Goal: Task Accomplishment & Management: Use online tool/utility

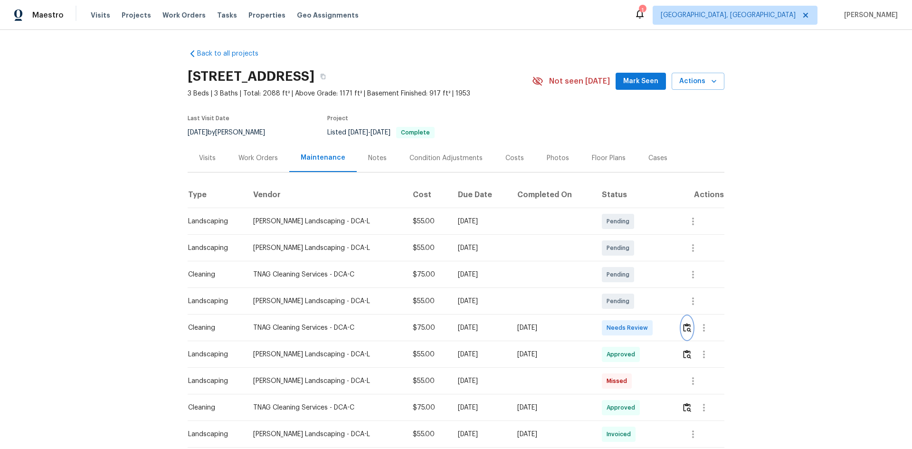
click at [491, 287] on img "button" at bounding box center [687, 327] width 8 height 9
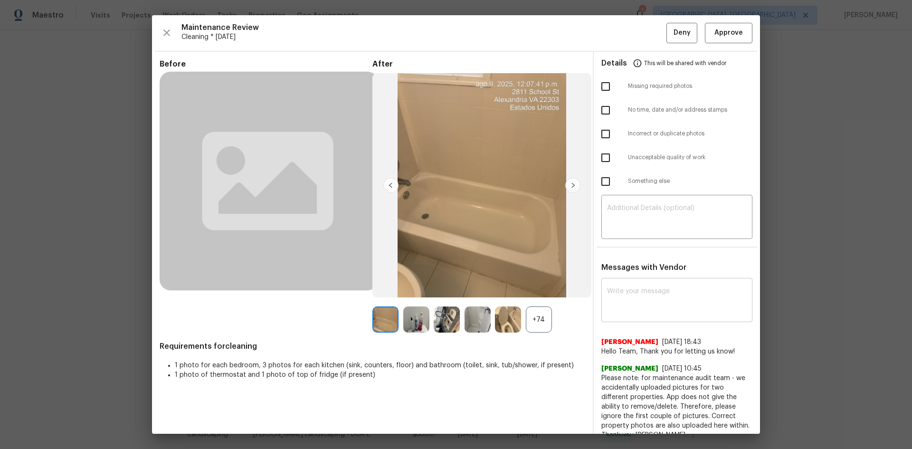
click at [491, 287] on textarea at bounding box center [677, 301] width 140 height 27
paste textarea "Maintenance Audit Team: Hello! After further review, the visit on (date) has be…"
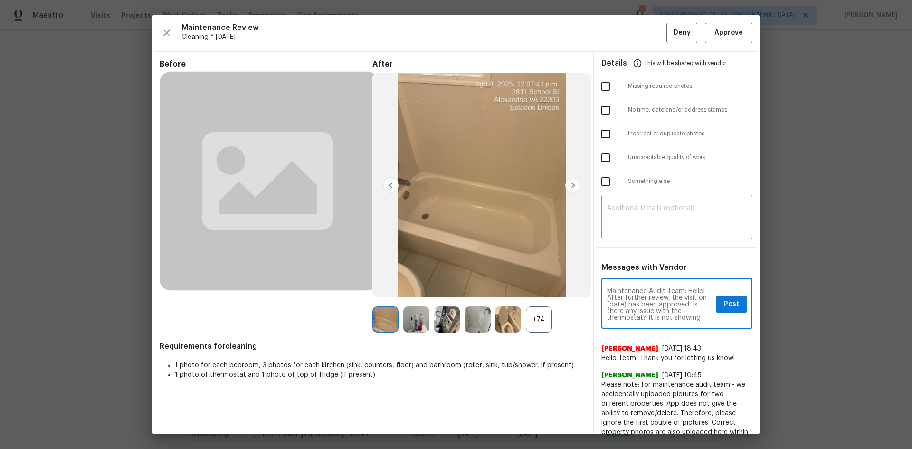
drag, startPoint x: 641, startPoint y: 305, endPoint x: 629, endPoint y: 302, distance: 12.7
click at [491, 287] on textarea "Maintenance Audit Team: Hello! After further review, the visit on (date) has be…" at bounding box center [659, 304] width 105 height 33
drag, startPoint x: 642, startPoint y: 303, endPoint x: 628, endPoint y: 303, distance: 13.8
click at [491, 287] on textarea "Maintenance Audit Team: Hello! After further review, the visit on (date) has be…" at bounding box center [659, 304] width 105 height 33
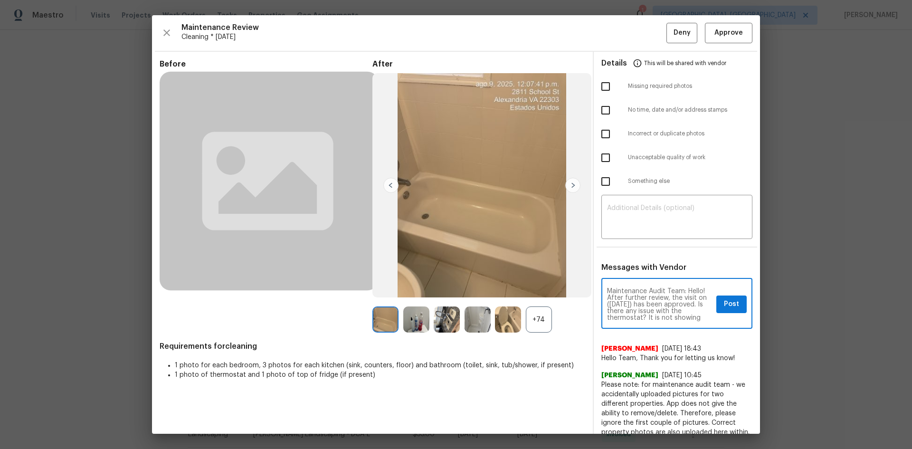
type textarea "Maintenance Audit Team: Hello! After further review, the visit on (08/12/2025) …"
click at [491, 287] on span "Post" at bounding box center [731, 304] width 15 height 12
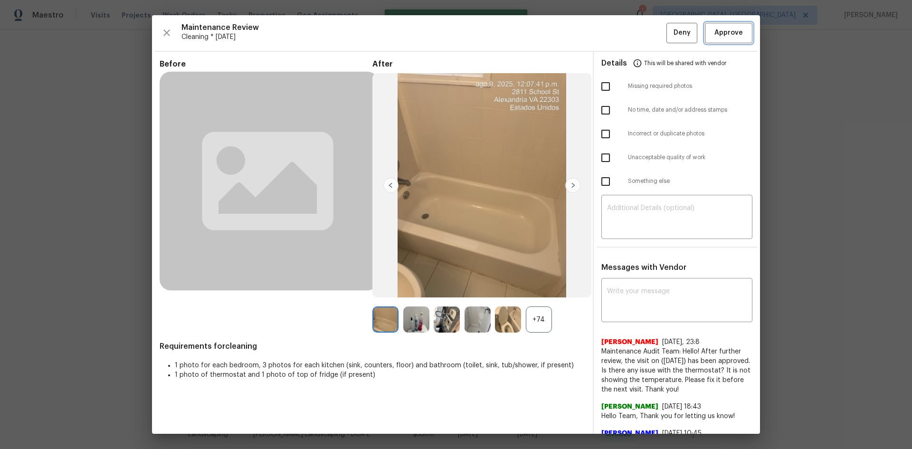
click at [491, 34] on span "Approve" at bounding box center [728, 33] width 28 height 12
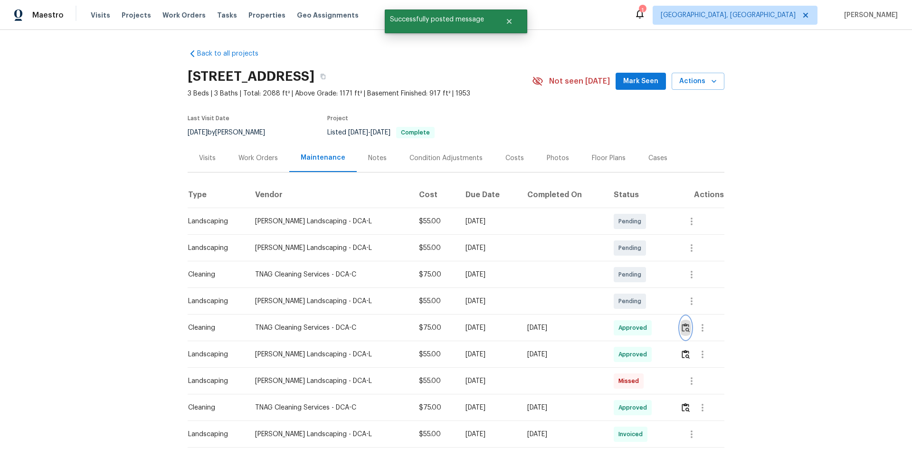
click at [491, 287] on img "button" at bounding box center [685, 327] width 8 height 9
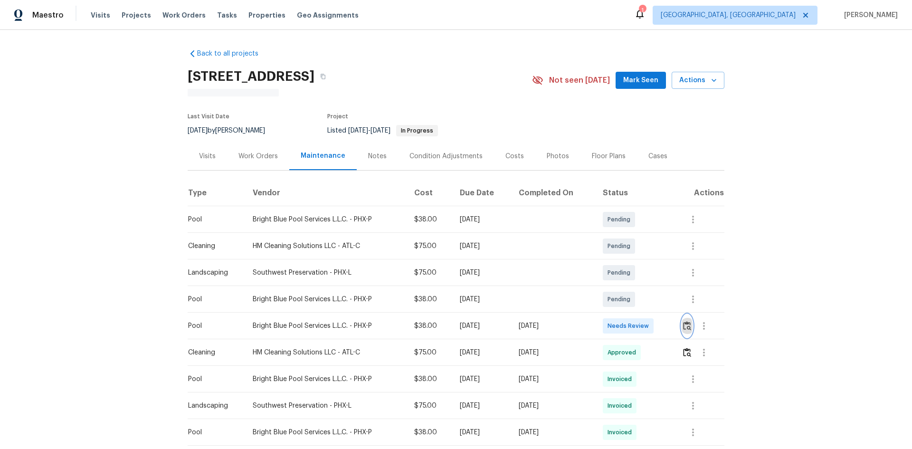
click at [491, 287] on img "button" at bounding box center [687, 325] width 8 height 9
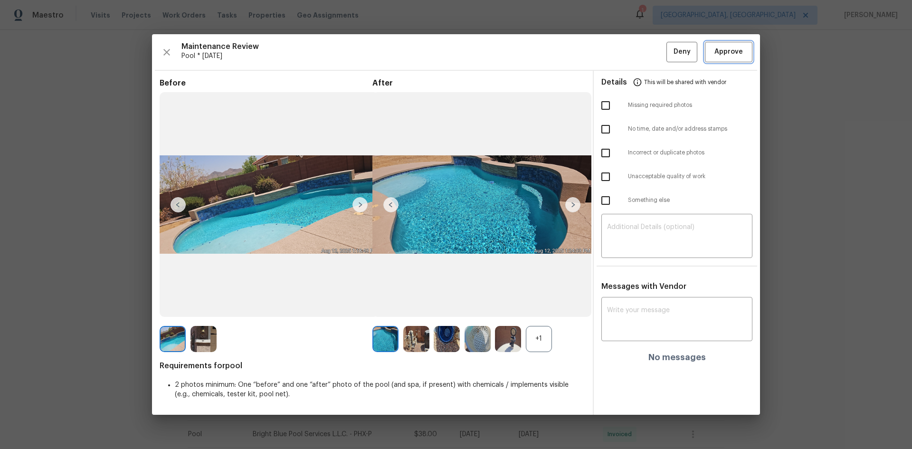
click at [491, 44] on button "Approve" at bounding box center [728, 52] width 47 height 20
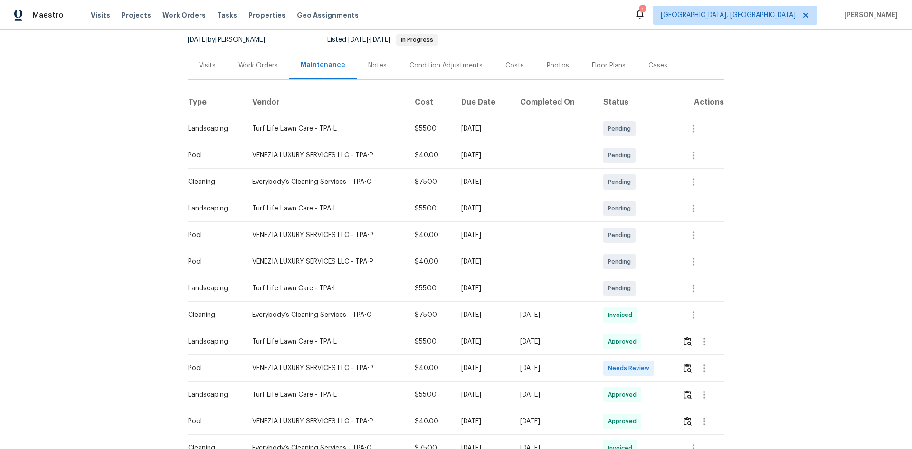
scroll to position [142, 0]
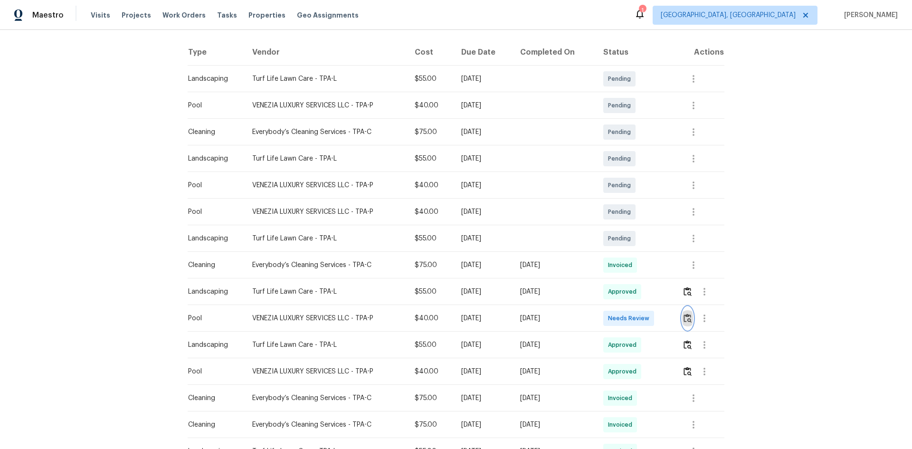
click at [648, 300] on img "button" at bounding box center [687, 317] width 8 height 9
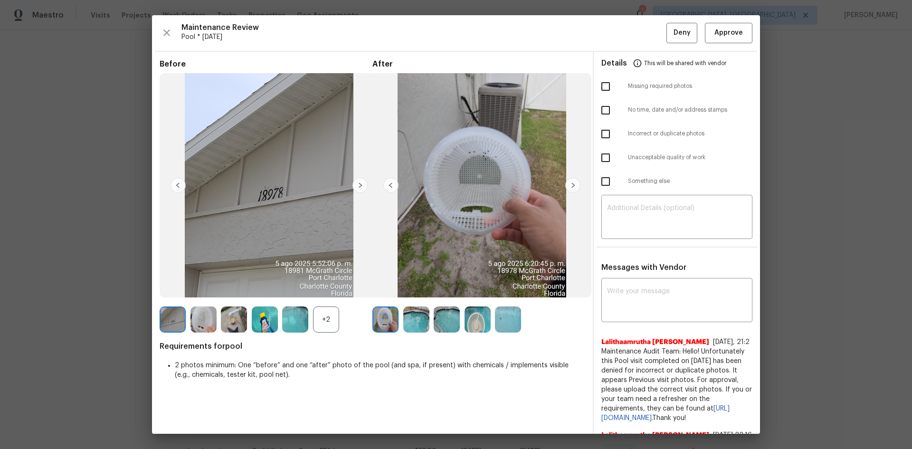
click at [648, 49] on div "Maintenance Review Pool * Mon, Aug 04 Deny Approve Before +2 After Requirements…" at bounding box center [456, 224] width 608 height 418
click at [648, 34] on span "Approve" at bounding box center [728, 33] width 28 height 12
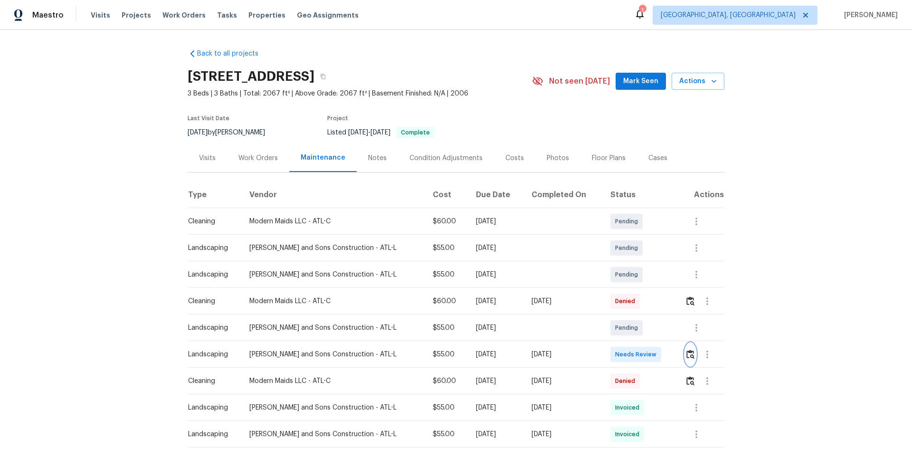
click at [648, 300] on button "button" at bounding box center [690, 354] width 11 height 23
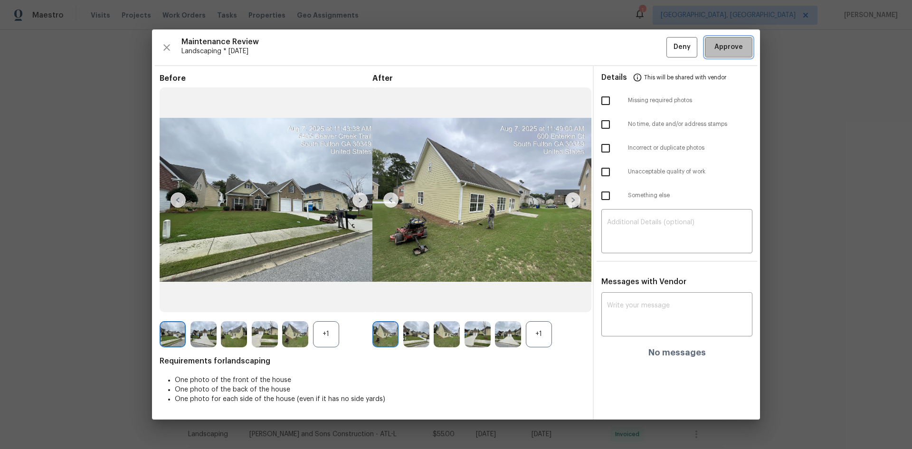
click at [648, 38] on button "Approve" at bounding box center [728, 47] width 47 height 20
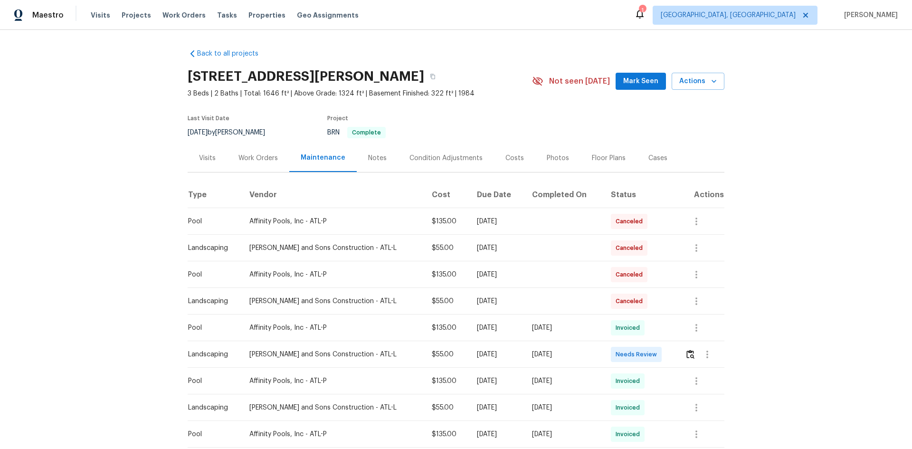
click at [648, 300] on td at bounding box center [700, 354] width 47 height 27
click at [648, 300] on button "button" at bounding box center [690, 354] width 11 height 23
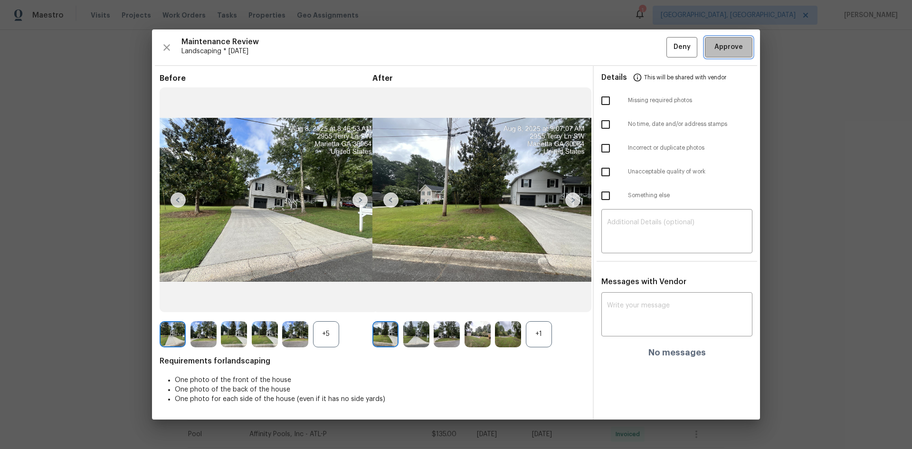
click at [648, 43] on span "Approve" at bounding box center [728, 47] width 28 height 12
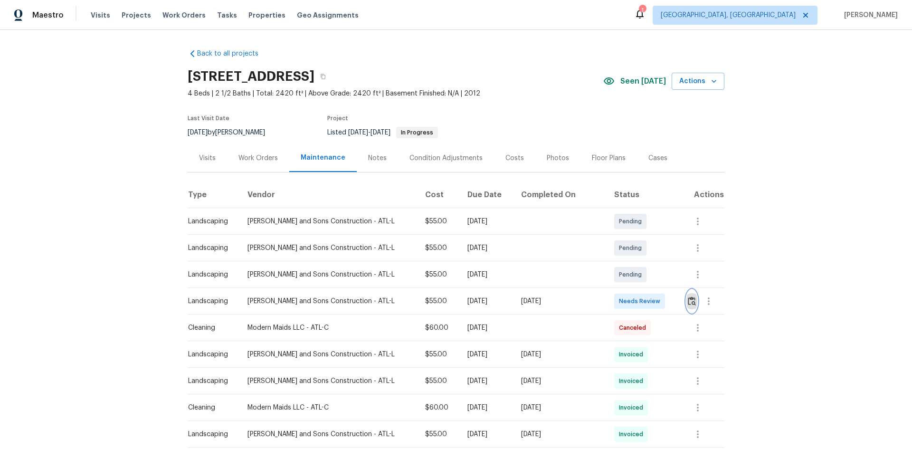
click at [491, 287] on img "button" at bounding box center [692, 300] width 8 height 9
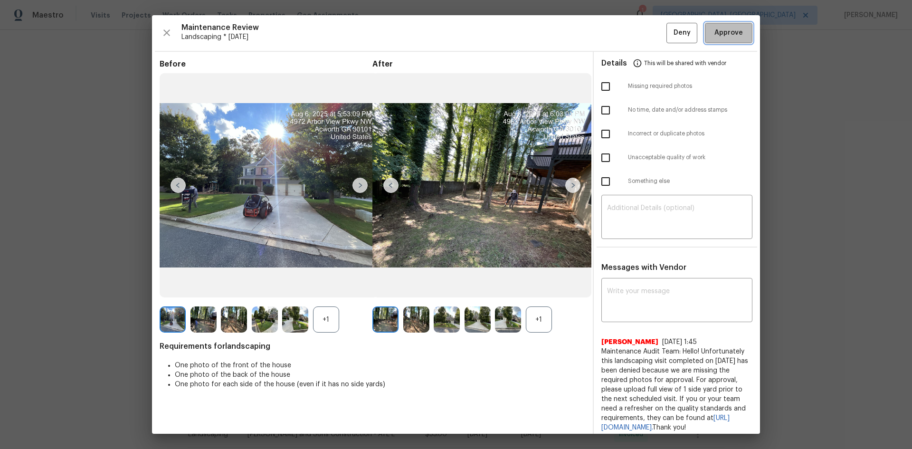
click at [491, 32] on span "Approve" at bounding box center [728, 33] width 28 height 12
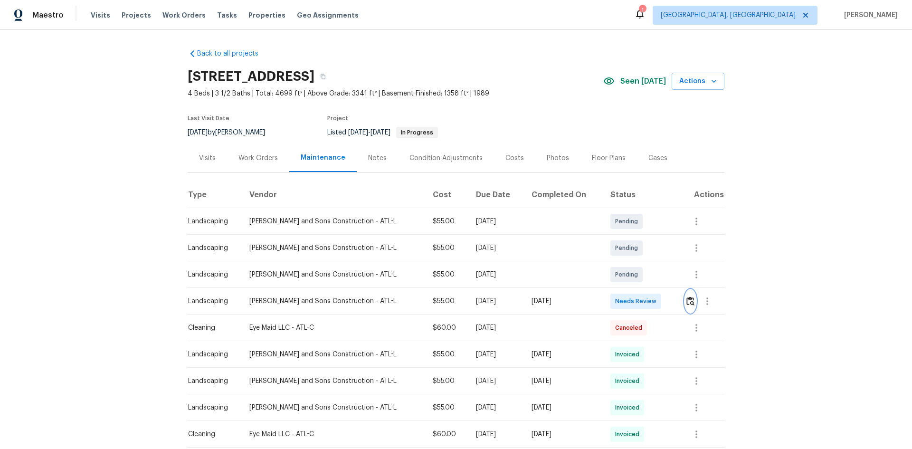
click at [491, 287] on img "button" at bounding box center [690, 300] width 8 height 9
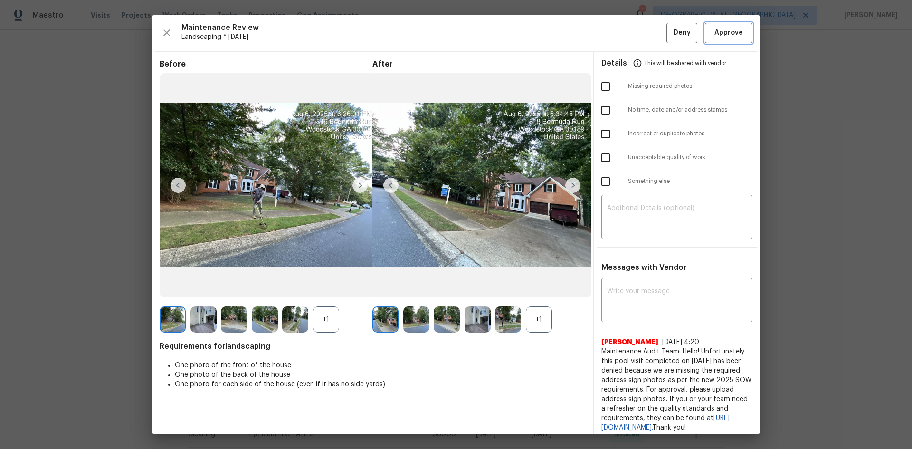
click at [491, 23] on button "Approve" at bounding box center [728, 33] width 47 height 20
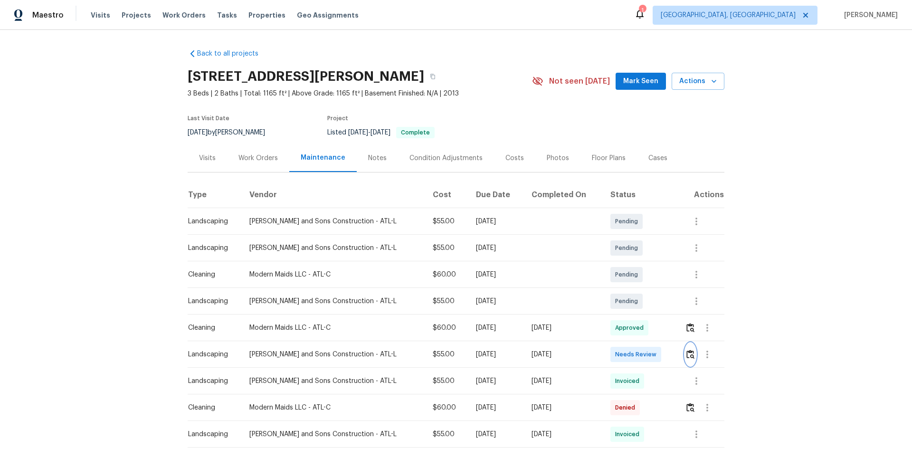
click at [491, 287] on button "button" at bounding box center [690, 354] width 11 height 23
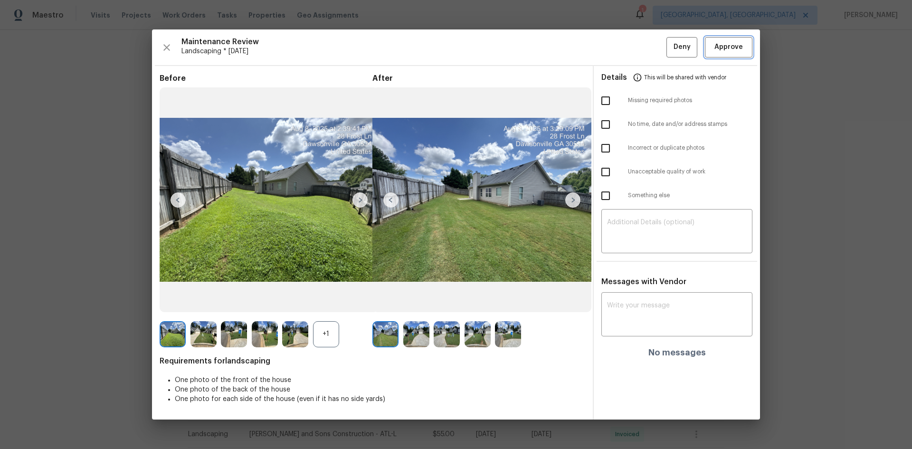
click at [491, 44] on span "Approve" at bounding box center [728, 47] width 28 height 12
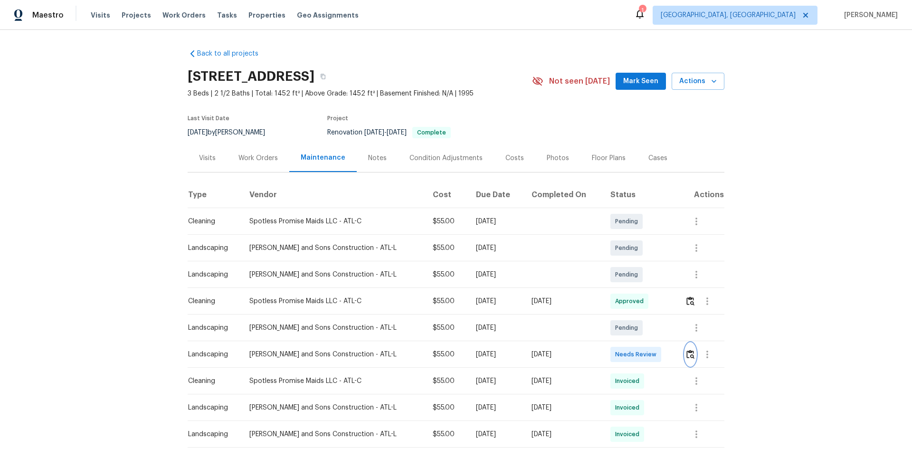
click at [648, 300] on img "button" at bounding box center [690, 354] width 8 height 9
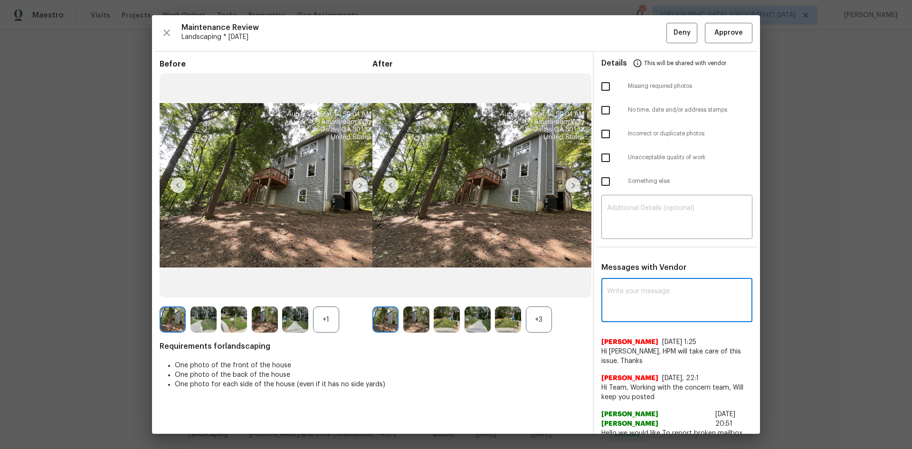
click at [634, 289] on textarea at bounding box center [677, 301] width 140 height 27
paste textarea "Maintenance Audit Team: Hello! After further review, the visit on 06/05/2025, h…"
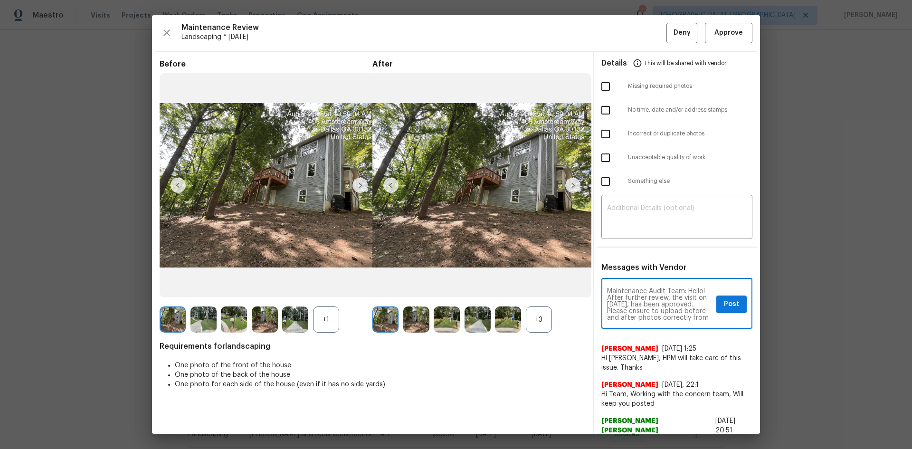
click at [644, 300] on textarea "Maintenance Audit Team: Hello! After further review, the visit on 06/05/2025, h…" at bounding box center [659, 304] width 105 height 33
type textarea "Maintenance Audit Team: Hello! After further review, the visit on 08/12/2025, h…"
click at [648, 300] on span "Post" at bounding box center [731, 304] width 15 height 12
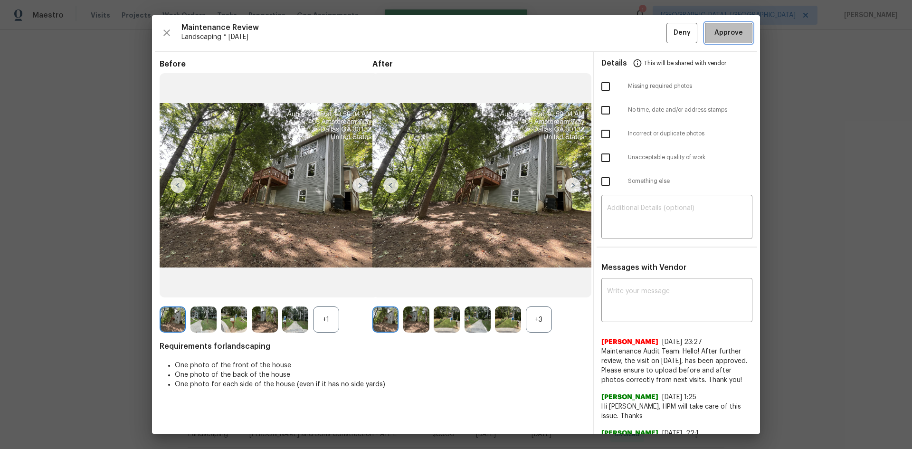
click at [648, 35] on span "Approve" at bounding box center [728, 33] width 28 height 12
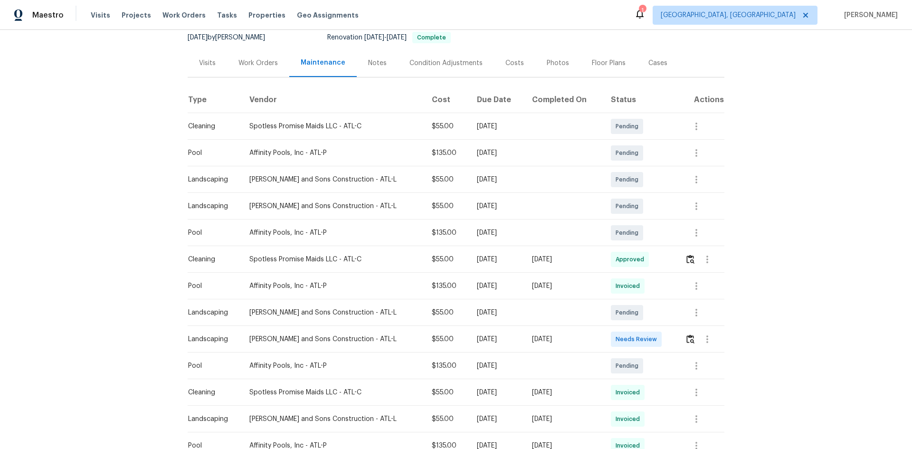
scroll to position [190, 0]
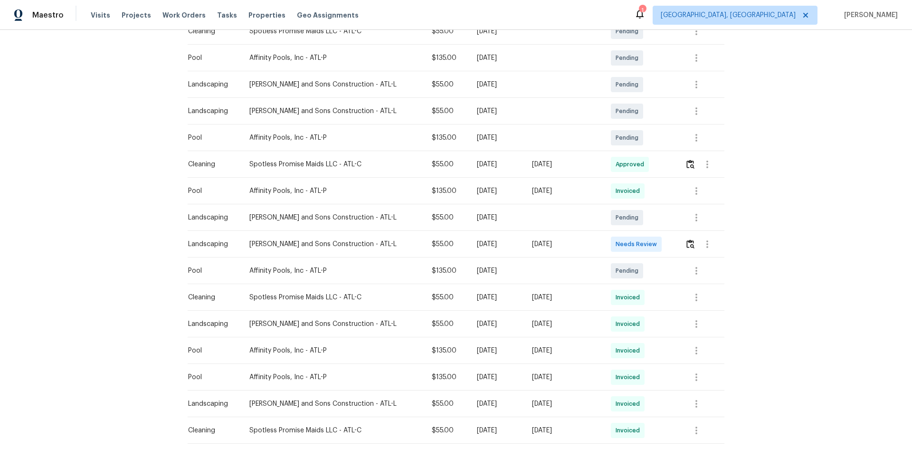
drag, startPoint x: 384, startPoint y: 246, endPoint x: 662, endPoint y: 250, distance: 278.3
click at [628, 250] on tbody "Cleaning Spotless Promise Maids LLC - ATL-C $55.00 Mon, Aug 25 2025 Pending Poo…" at bounding box center [456, 350] width 537 height 665
click at [648, 248] on td at bounding box center [700, 244] width 47 height 27
click at [648, 246] on img "button" at bounding box center [690, 243] width 8 height 9
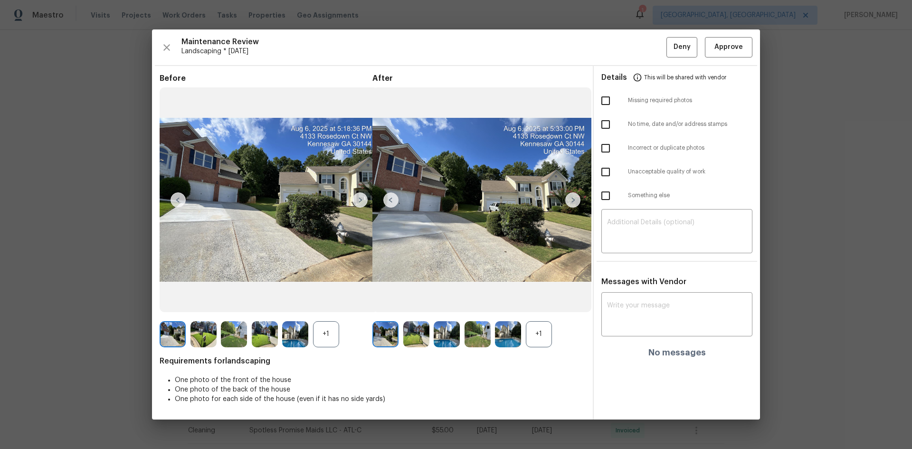
click at [648, 33] on div "Maintenance Review Landscaping * Mon, Aug 04 Deny Approve Before +1 After +1 Re…" at bounding box center [456, 223] width 608 height 389
click at [648, 47] on span "Approve" at bounding box center [728, 47] width 28 height 12
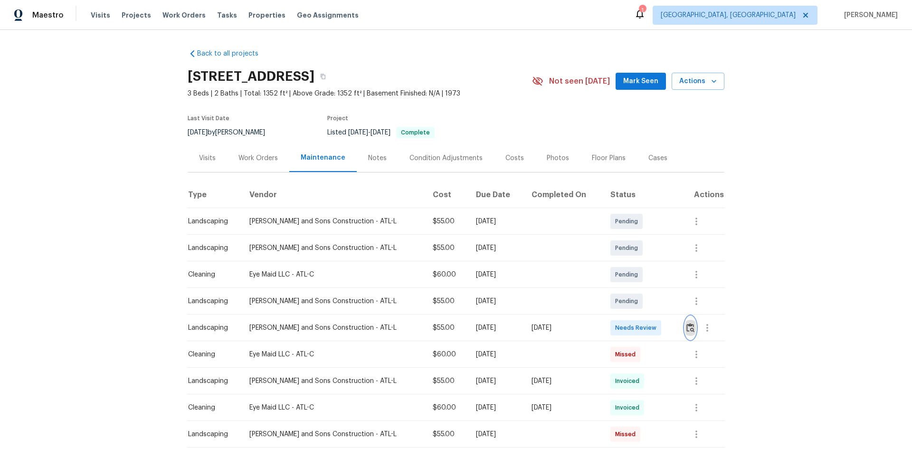
click at [648, 300] on button "button" at bounding box center [690, 327] width 11 height 23
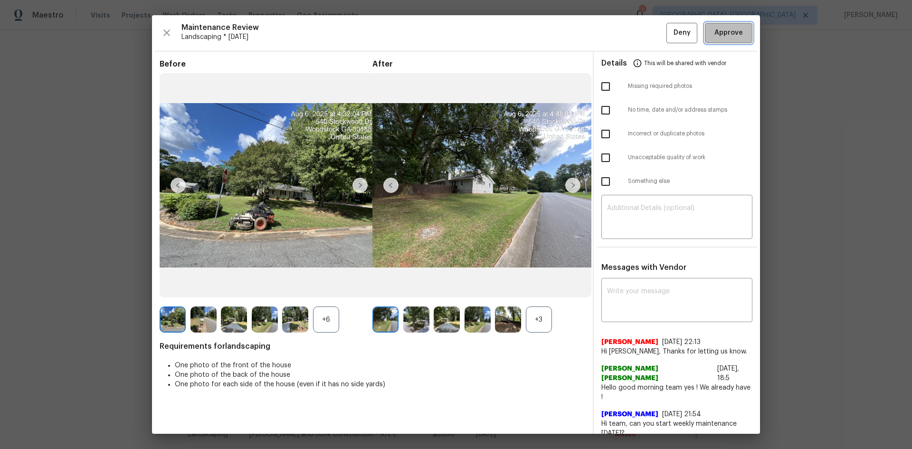
click at [648, 43] on button "Approve" at bounding box center [728, 33] width 47 height 20
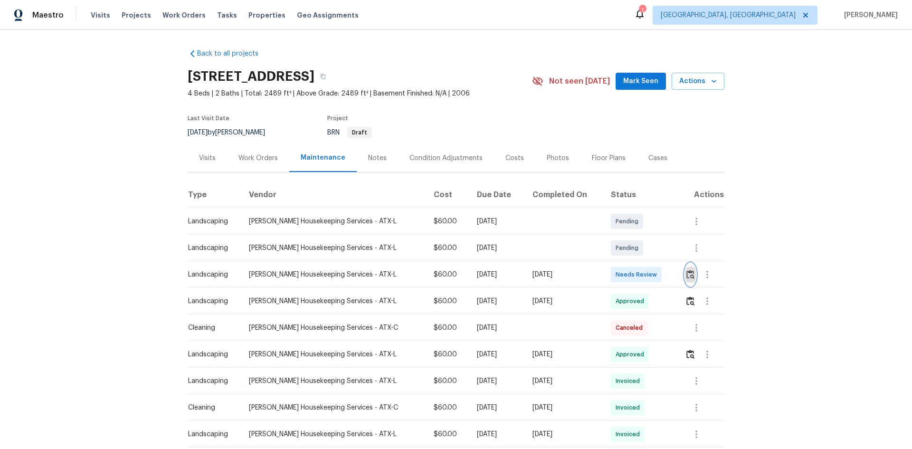
click at [648, 274] on img "button" at bounding box center [690, 274] width 8 height 9
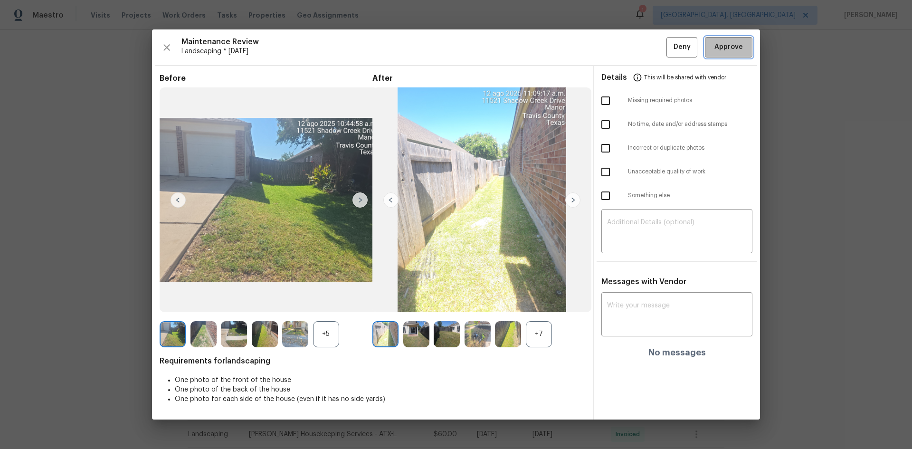
click at [648, 49] on span "Approve" at bounding box center [728, 47] width 28 height 12
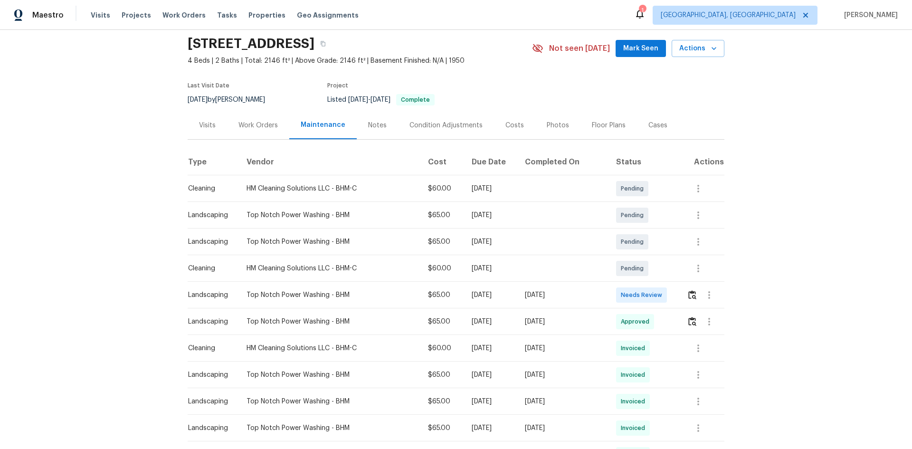
scroll to position [47, 0]
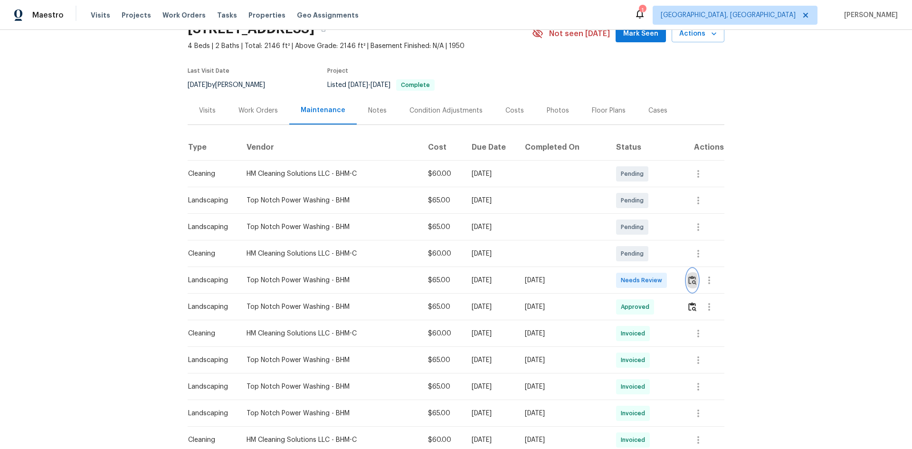
click at [648, 284] on img "button" at bounding box center [692, 279] width 8 height 9
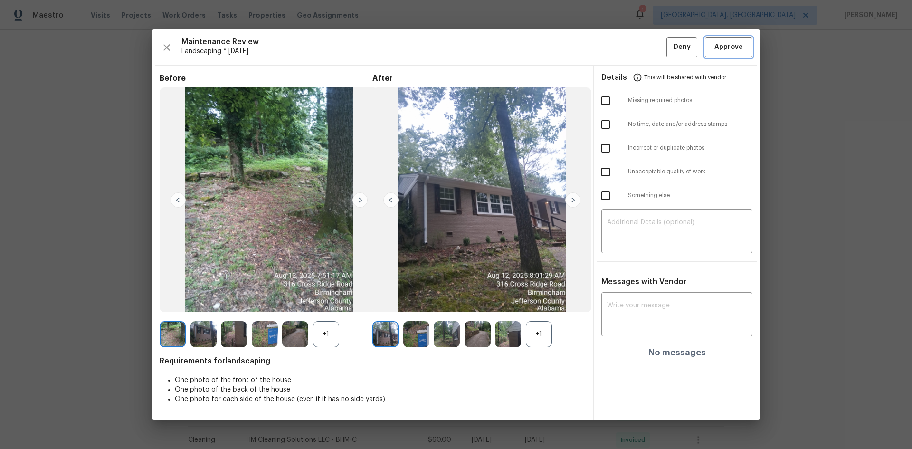
click at [648, 57] on button "Approve" at bounding box center [728, 47] width 47 height 20
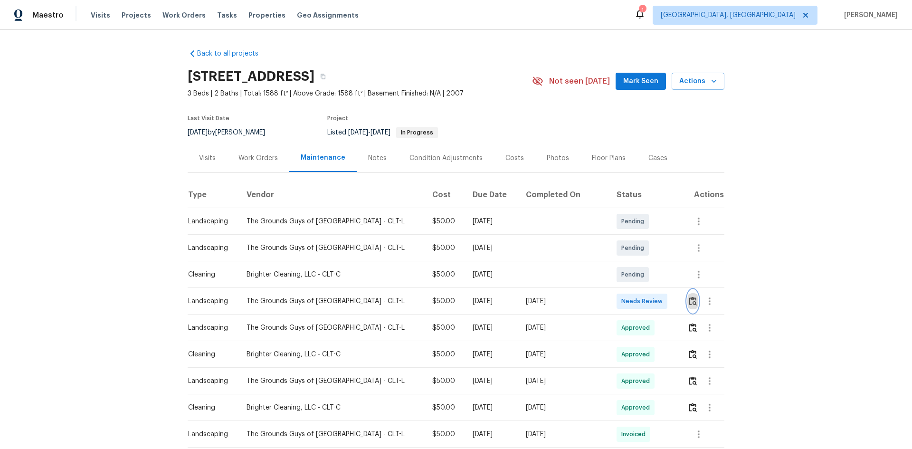
click at [648, 300] on button "button" at bounding box center [692, 301] width 11 height 23
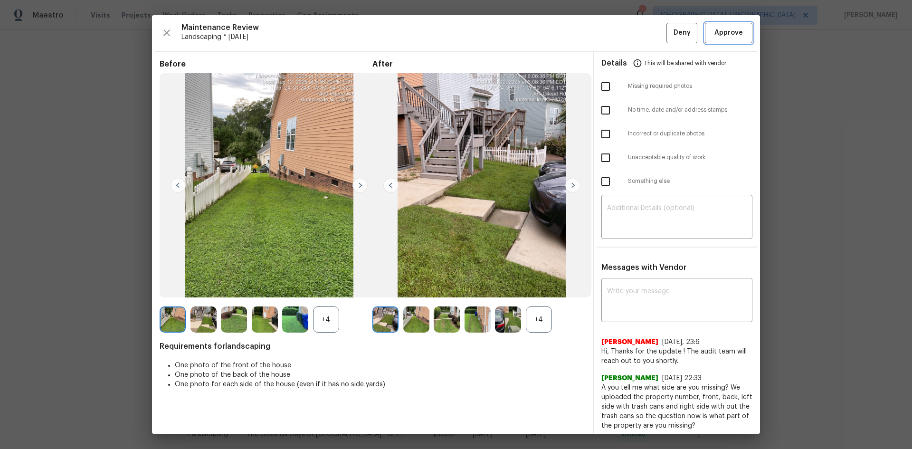
click at [648, 38] on span "Approve" at bounding box center [728, 33] width 28 height 12
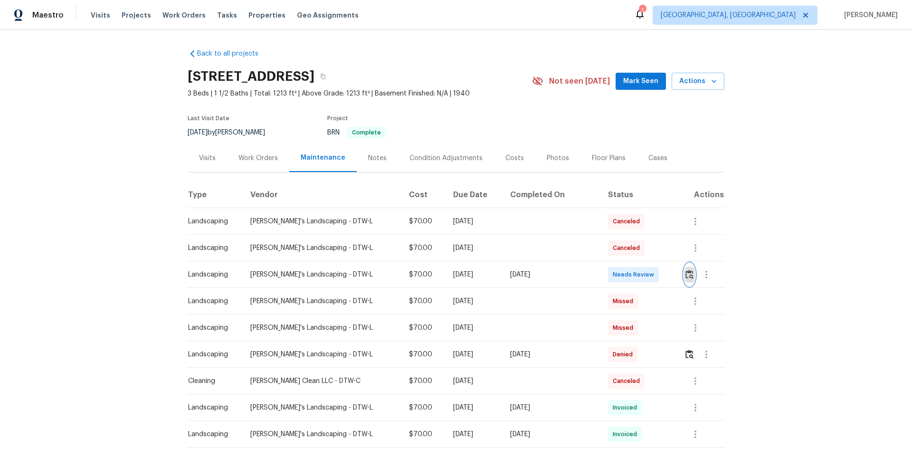
click at [648, 271] on img "button" at bounding box center [689, 274] width 8 height 9
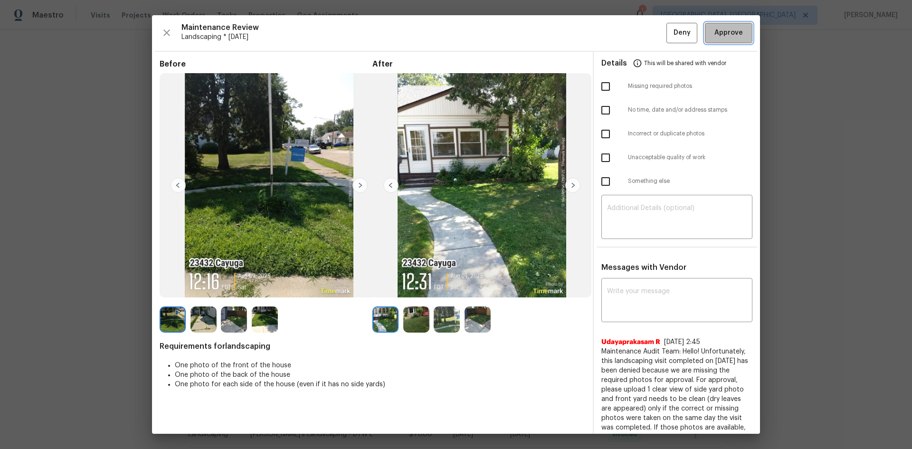
click at [648, 43] on button "Approve" at bounding box center [728, 33] width 47 height 20
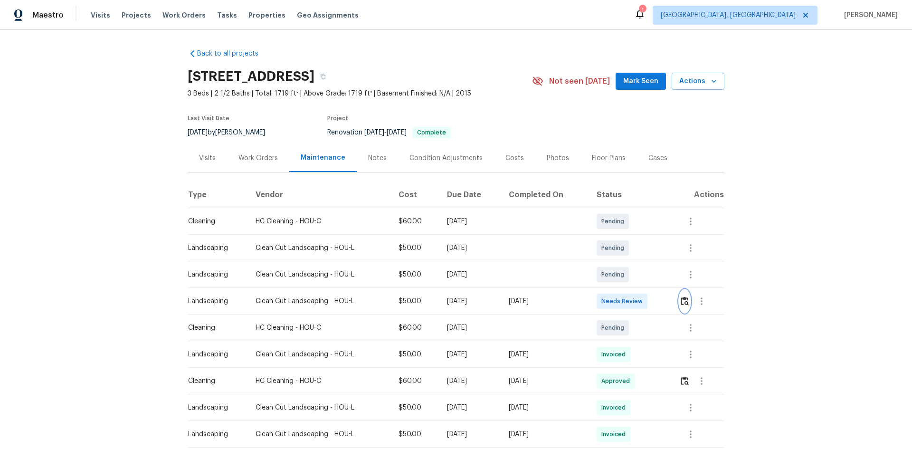
click at [648, 300] on img "button" at bounding box center [685, 300] width 8 height 9
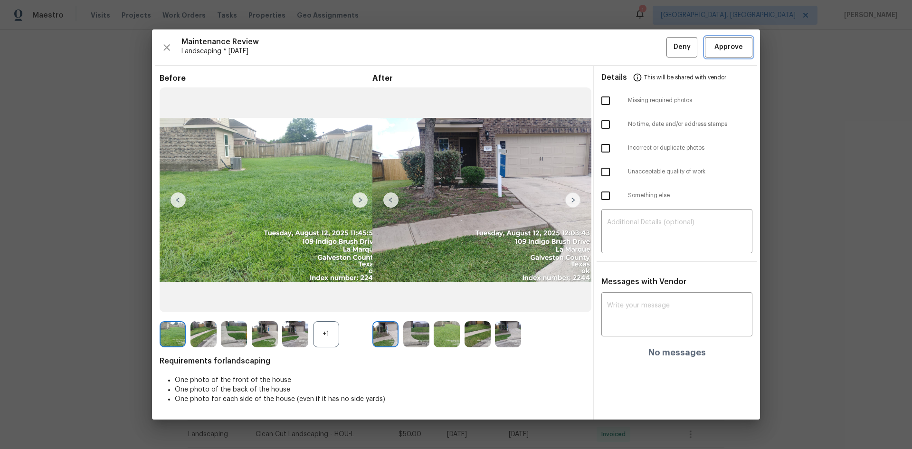
click at [648, 46] on span "Approve" at bounding box center [728, 47] width 28 height 12
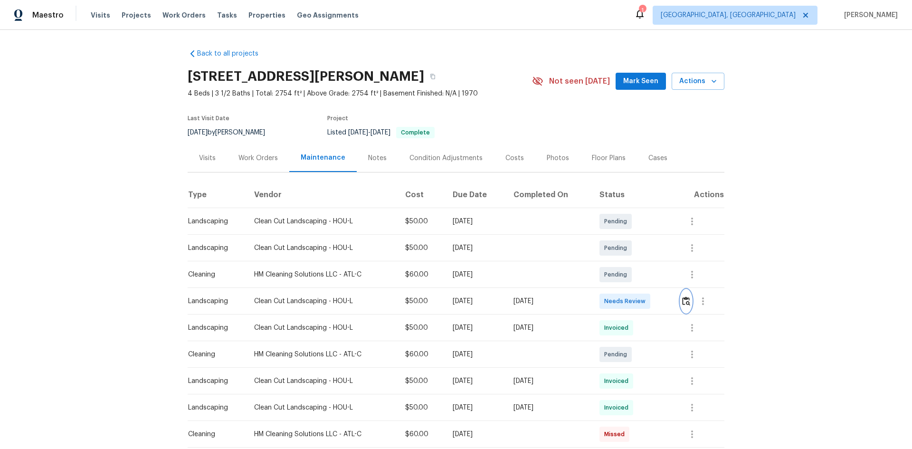
click at [648, 300] on img "button" at bounding box center [686, 300] width 8 height 9
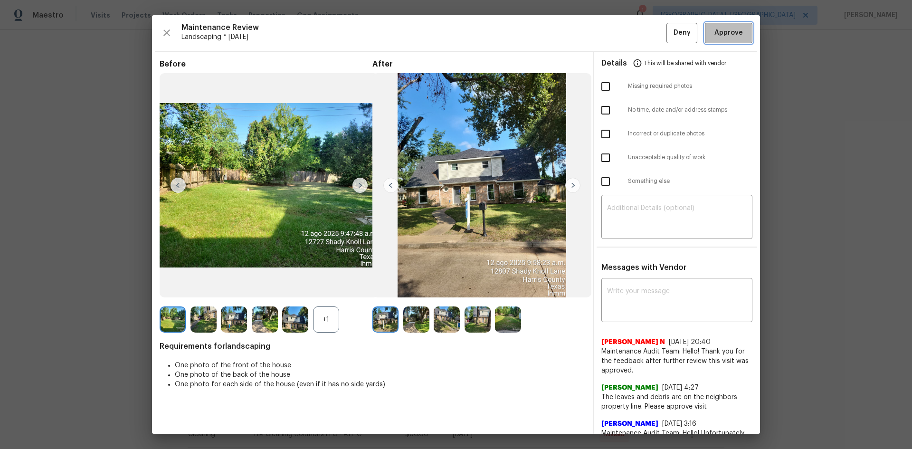
click at [648, 30] on span "Approve" at bounding box center [728, 33] width 32 height 12
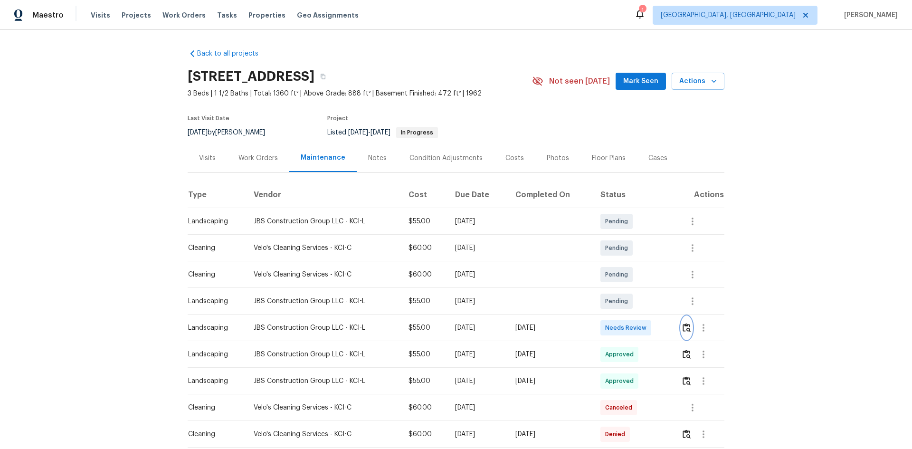
click at [648, 300] on button "button" at bounding box center [686, 327] width 11 height 23
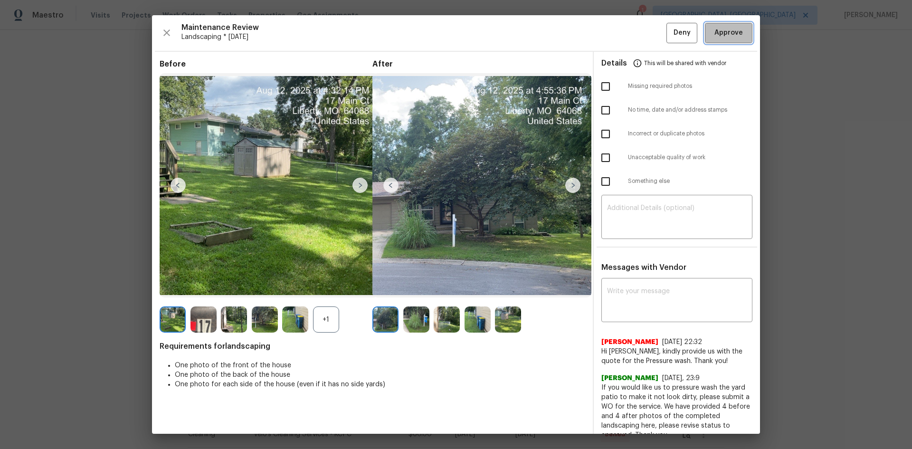
click at [648, 37] on span "Approve" at bounding box center [728, 33] width 28 height 12
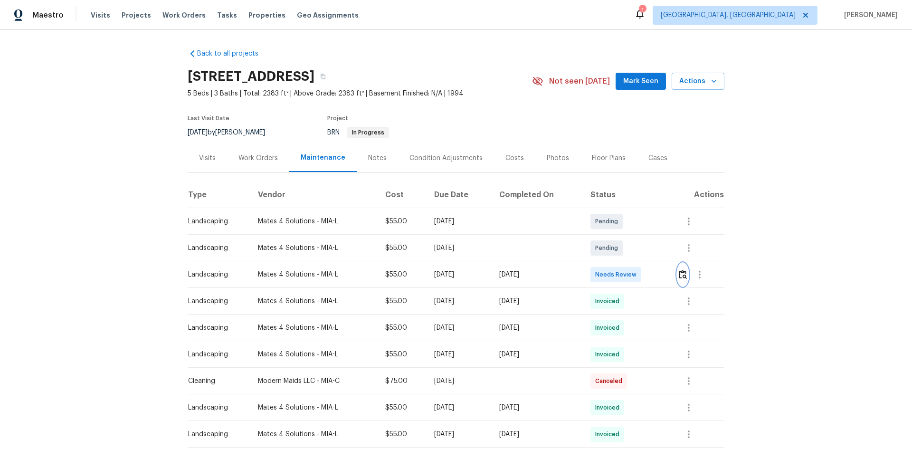
click at [648, 269] on button "button" at bounding box center [682, 274] width 11 height 23
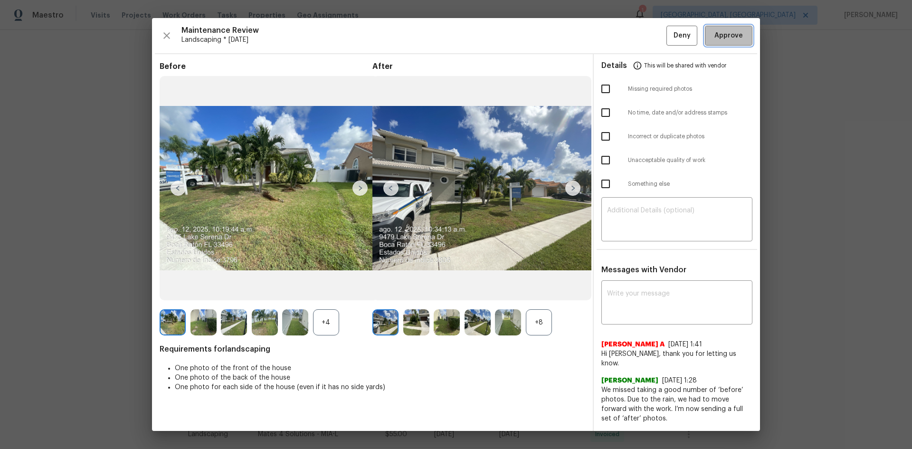
click at [648, 40] on span "Approve" at bounding box center [728, 36] width 28 height 12
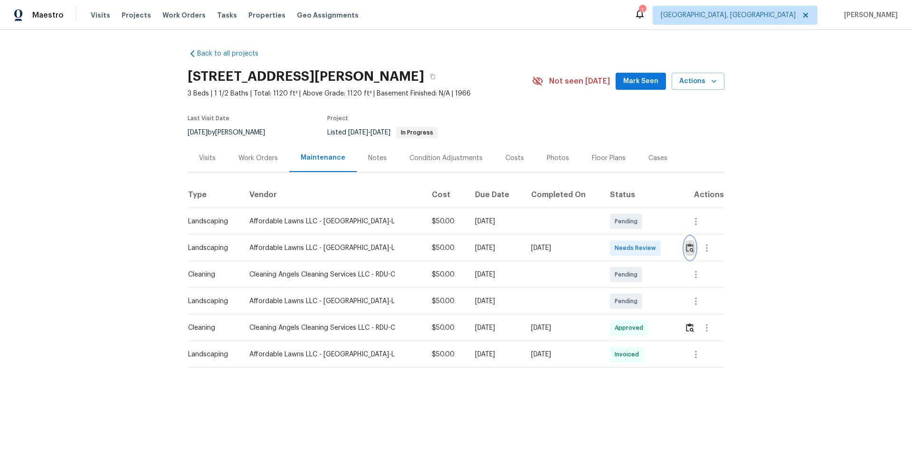
click at [648, 251] on img "button" at bounding box center [690, 247] width 8 height 9
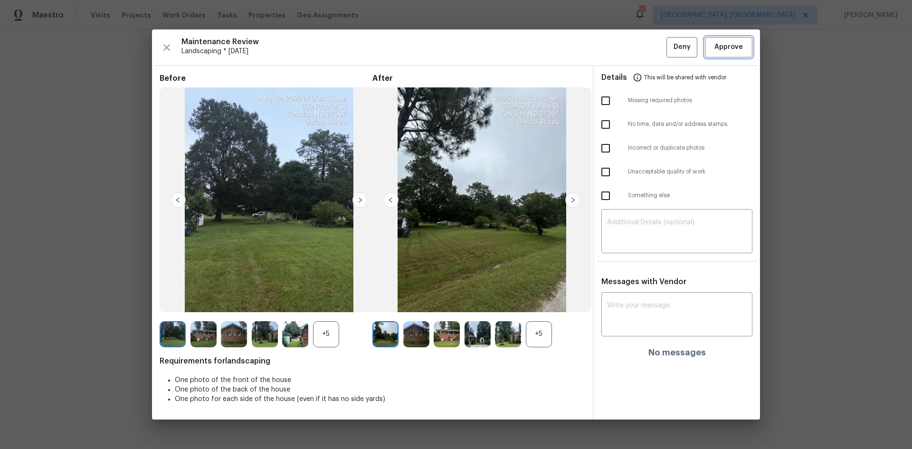
click at [648, 57] on button "Approve" at bounding box center [728, 47] width 47 height 20
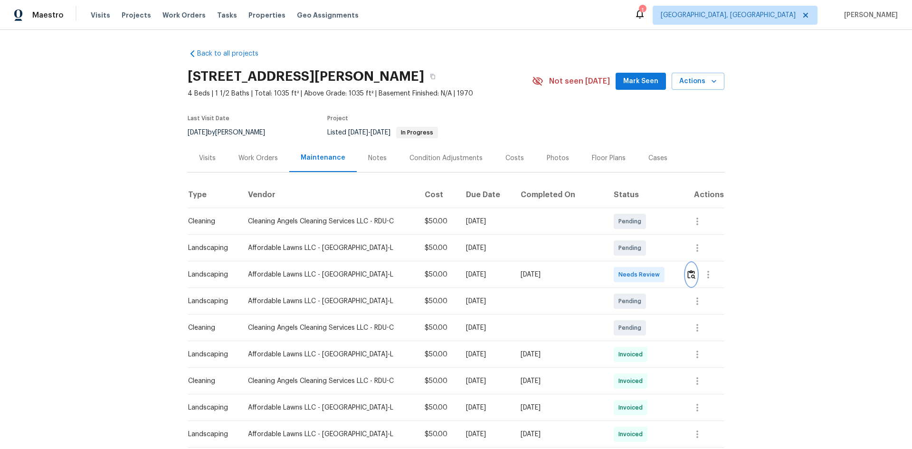
click at [648, 279] on img "button" at bounding box center [691, 274] width 8 height 9
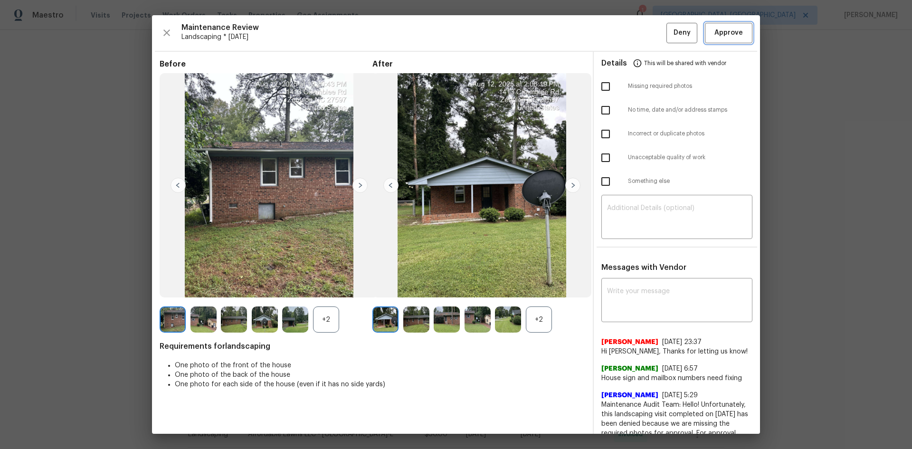
click at [648, 41] on button "Approve" at bounding box center [728, 33] width 47 height 20
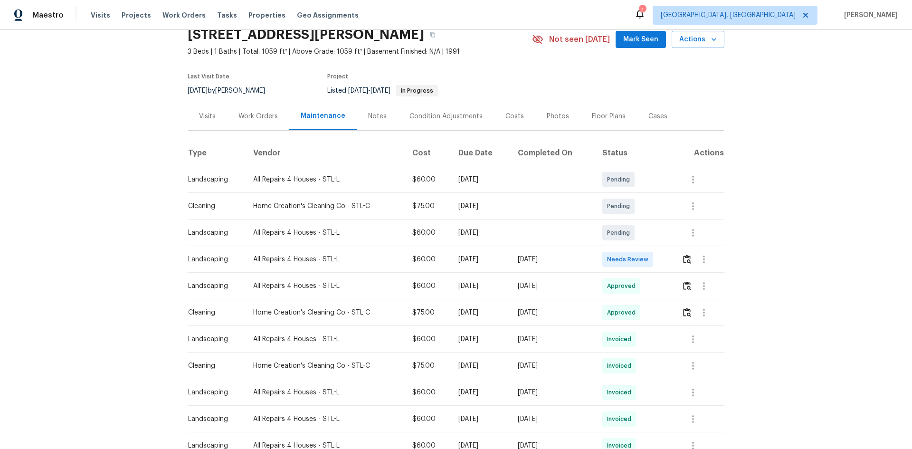
scroll to position [95, 0]
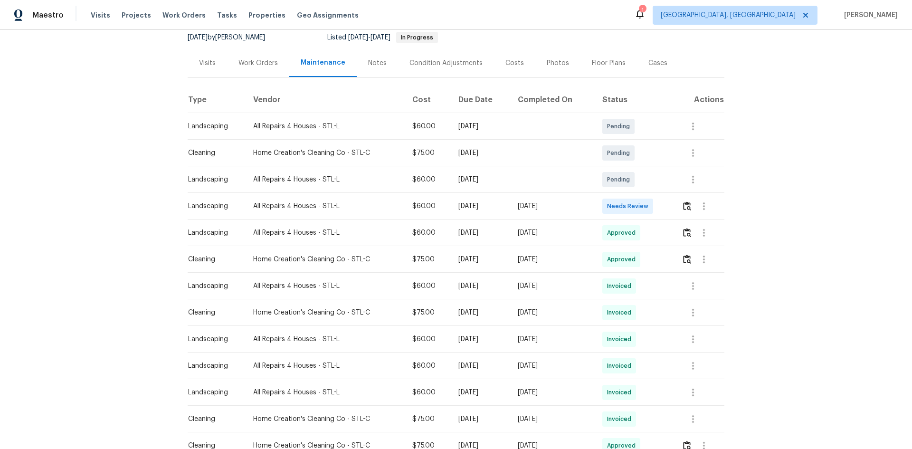
drag, startPoint x: 232, startPoint y: 206, endPoint x: 632, endPoint y: 203, distance: 399.4
click at [602, 200] on tr "Landscaping All Repairs 4 Houses - STL-L $60.00 [DATE] [DATE] Needs Review" at bounding box center [456, 206] width 537 height 27
click at [632, 203] on span "Needs Review" at bounding box center [629, 205] width 45 height 9
click at [648, 206] on img "button" at bounding box center [687, 205] width 8 height 9
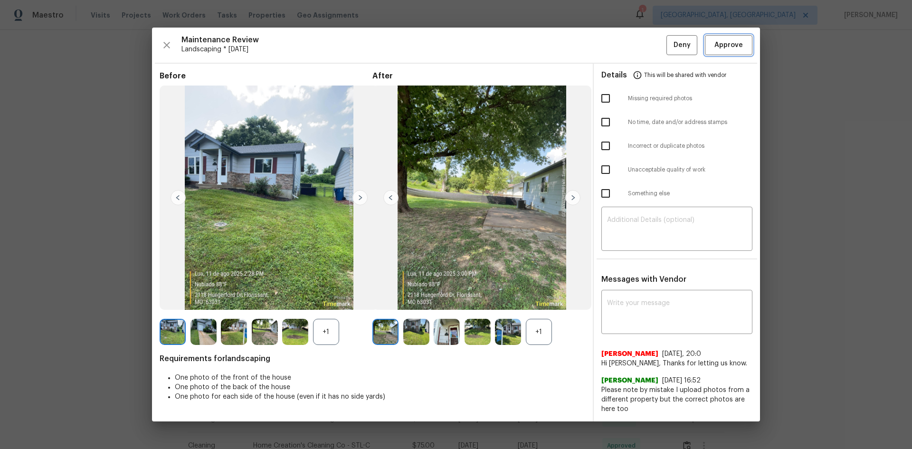
click at [648, 45] on span "Approve" at bounding box center [728, 45] width 28 height 12
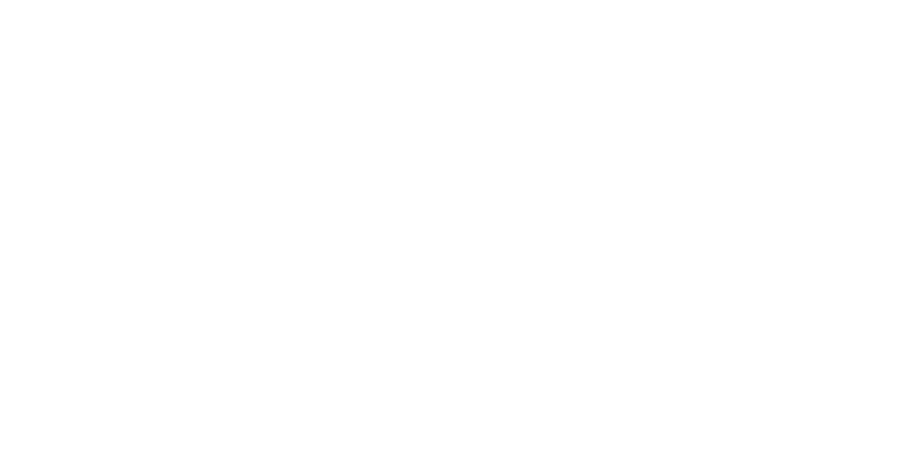
click at [502, 0] on html at bounding box center [456, 0] width 912 height 0
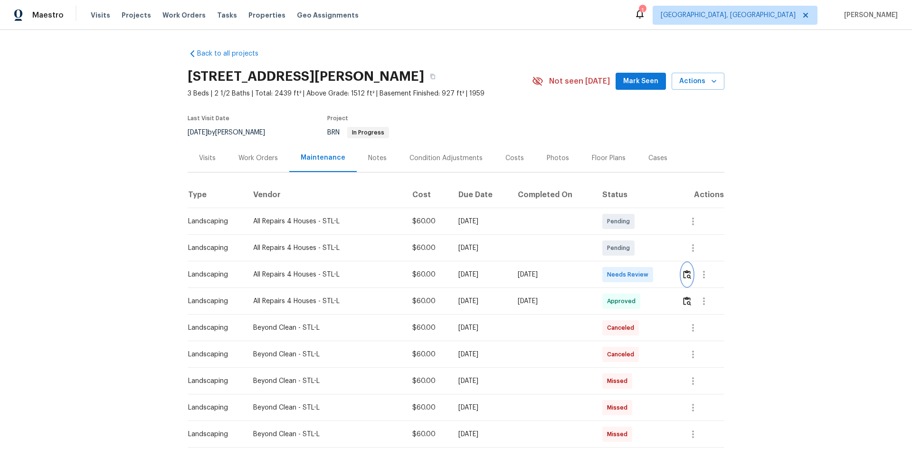
click at [648, 273] on button "button" at bounding box center [686, 274] width 11 height 23
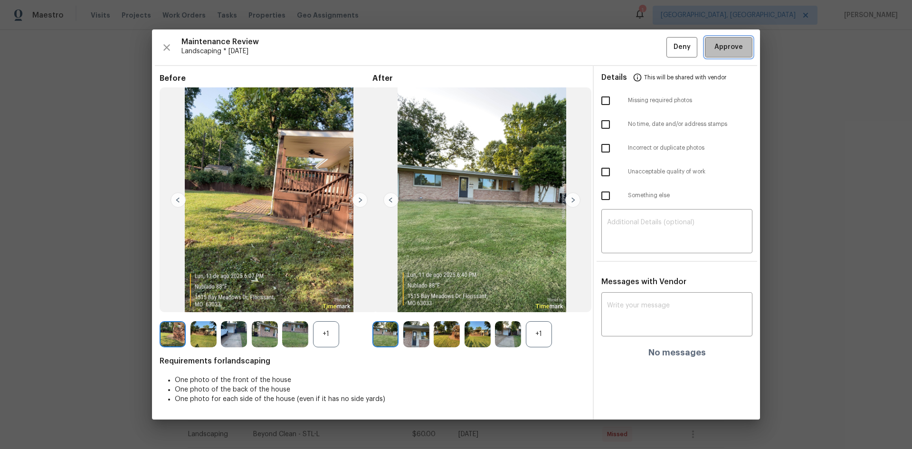
click at [648, 48] on span "Approve" at bounding box center [728, 47] width 32 height 12
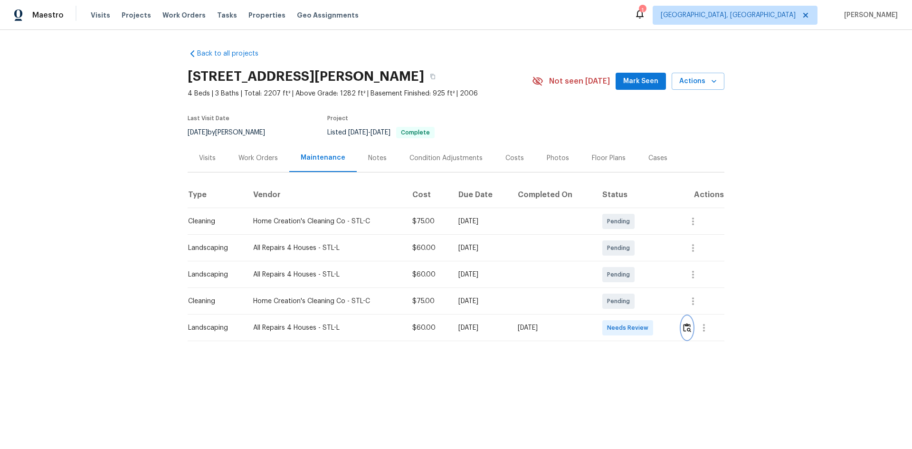
click at [648, 300] on img "button" at bounding box center [687, 327] width 8 height 9
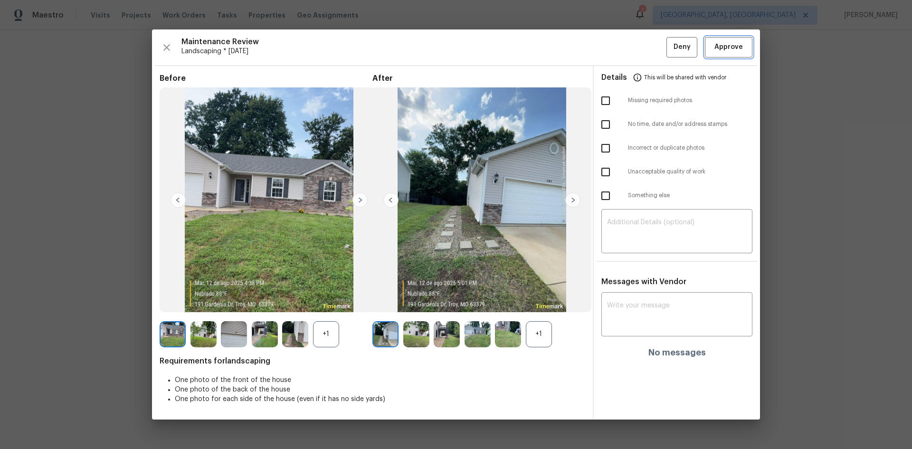
click at [648, 48] on span "Approve" at bounding box center [728, 47] width 28 height 12
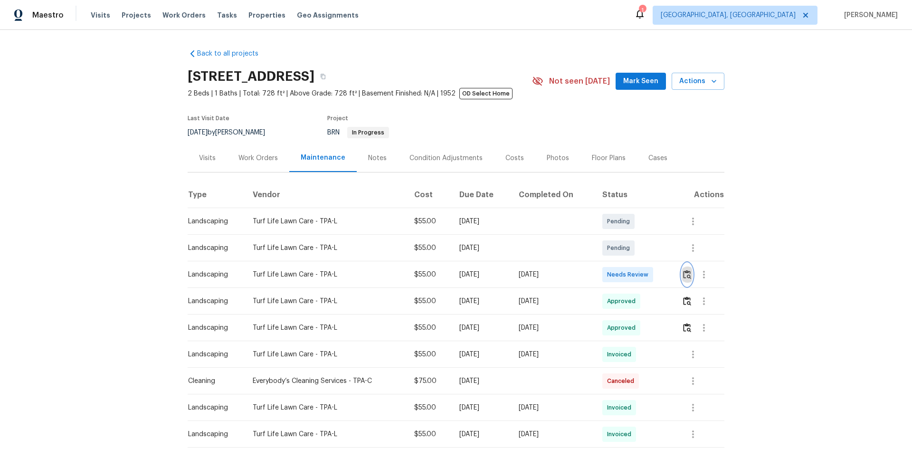
click at [648, 274] on img "button" at bounding box center [687, 274] width 8 height 9
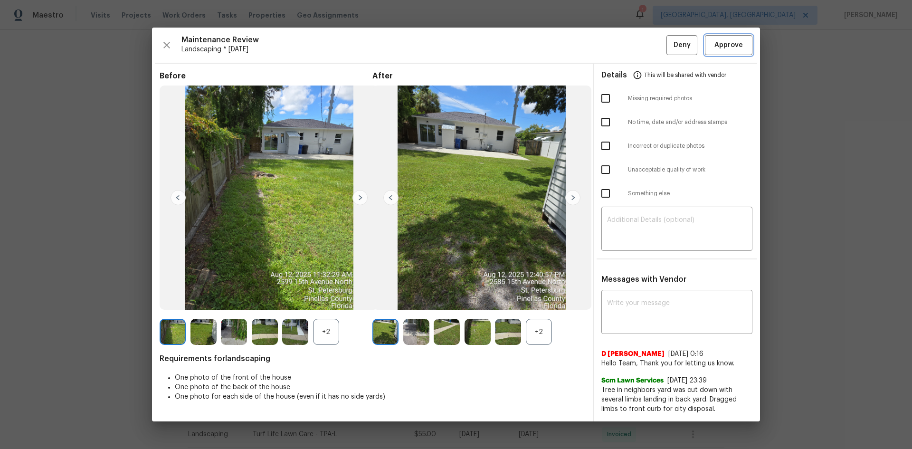
click at [648, 53] on button "Approve" at bounding box center [728, 45] width 47 height 20
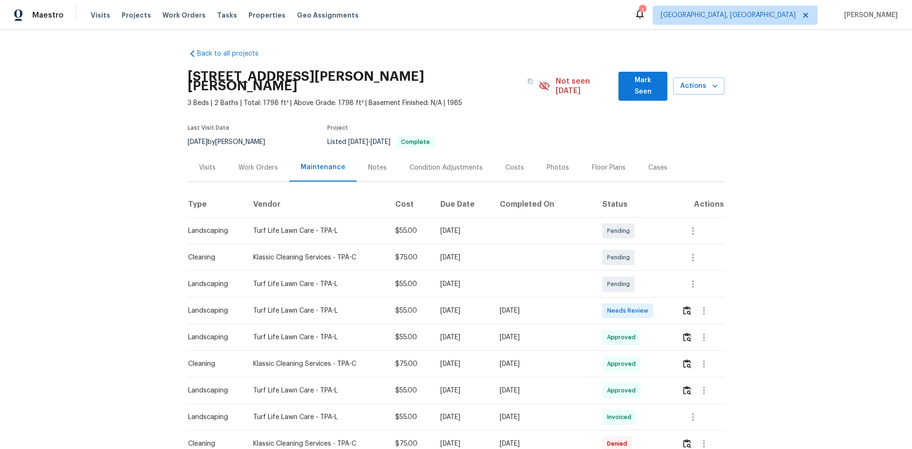
click at [648, 300] on td at bounding box center [699, 310] width 50 height 27
click at [648, 300] on img "button" at bounding box center [687, 310] width 8 height 9
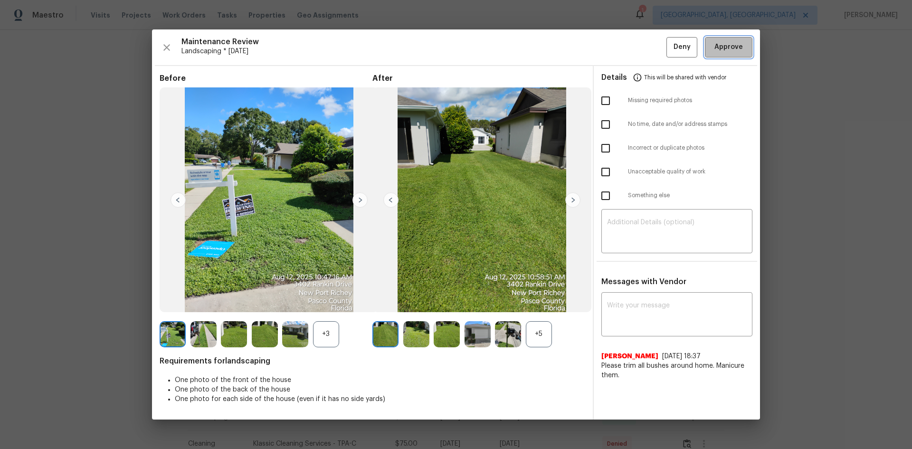
click at [648, 44] on button "Approve" at bounding box center [728, 47] width 47 height 20
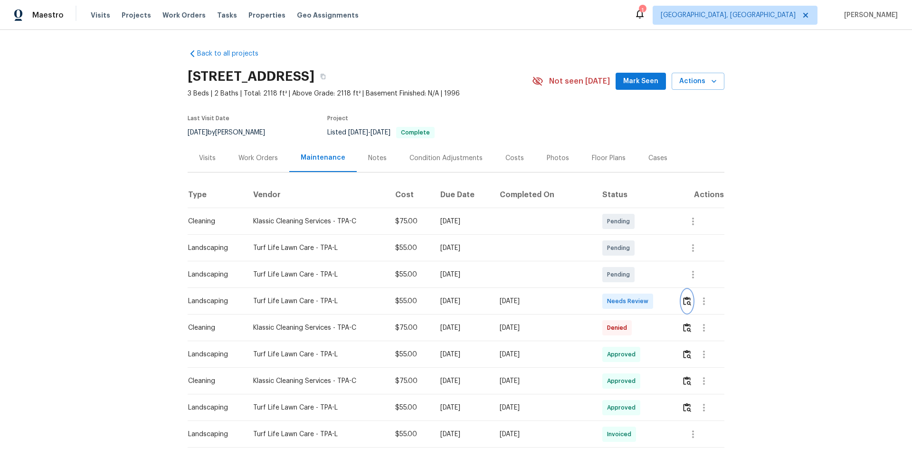
click at [648, 299] on img "button" at bounding box center [687, 300] width 8 height 9
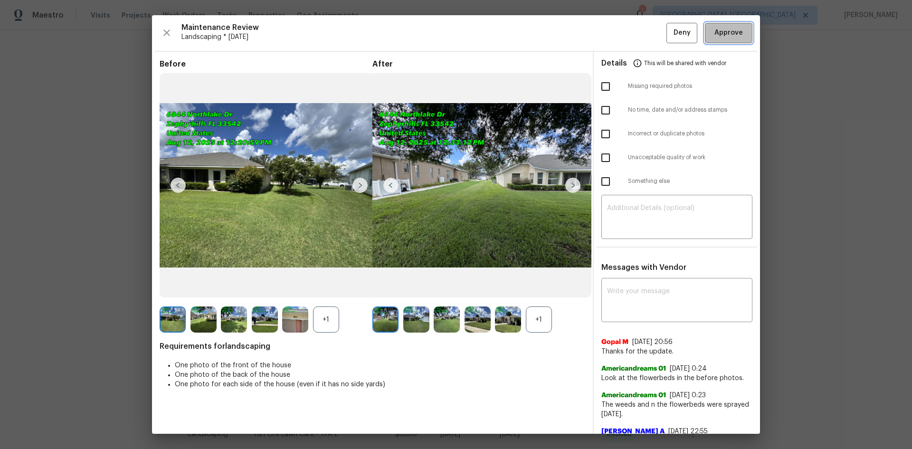
click at [648, 36] on span "Approve" at bounding box center [728, 33] width 28 height 12
